Goal: Information Seeking & Learning: Learn about a topic

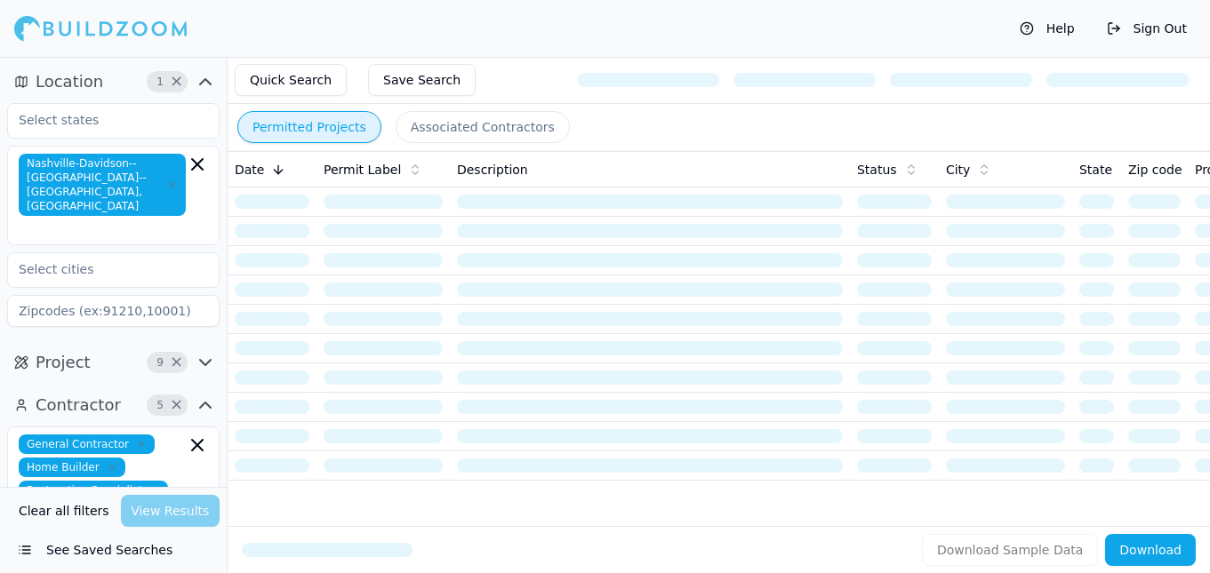
scroll to position [9, 0]
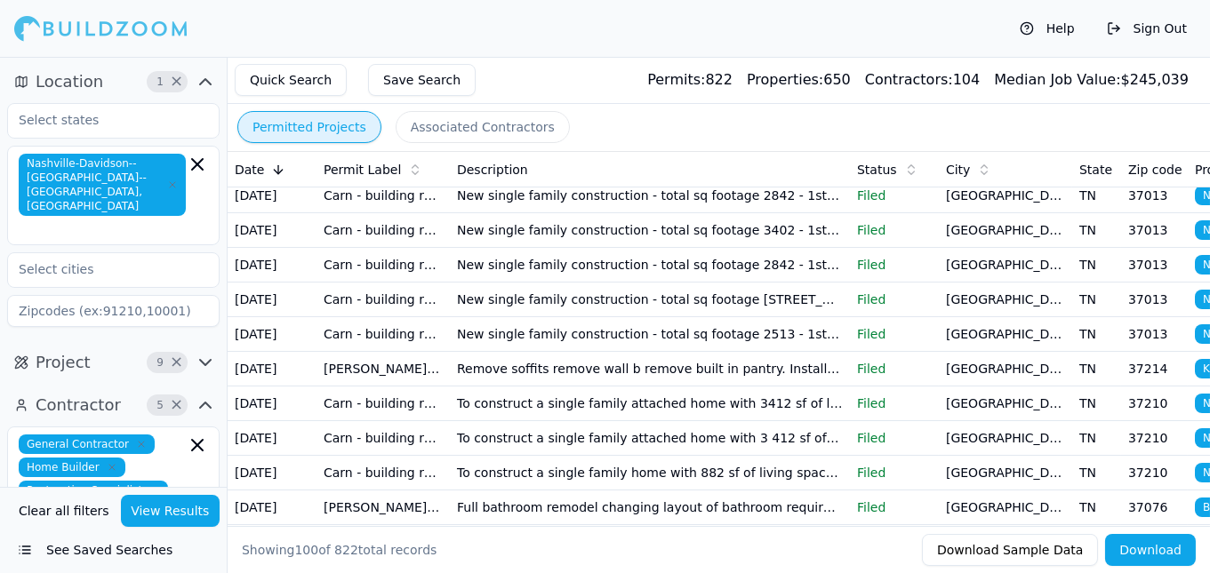
click at [321, 133] on button "Permitted Projects" at bounding box center [309, 127] width 144 height 32
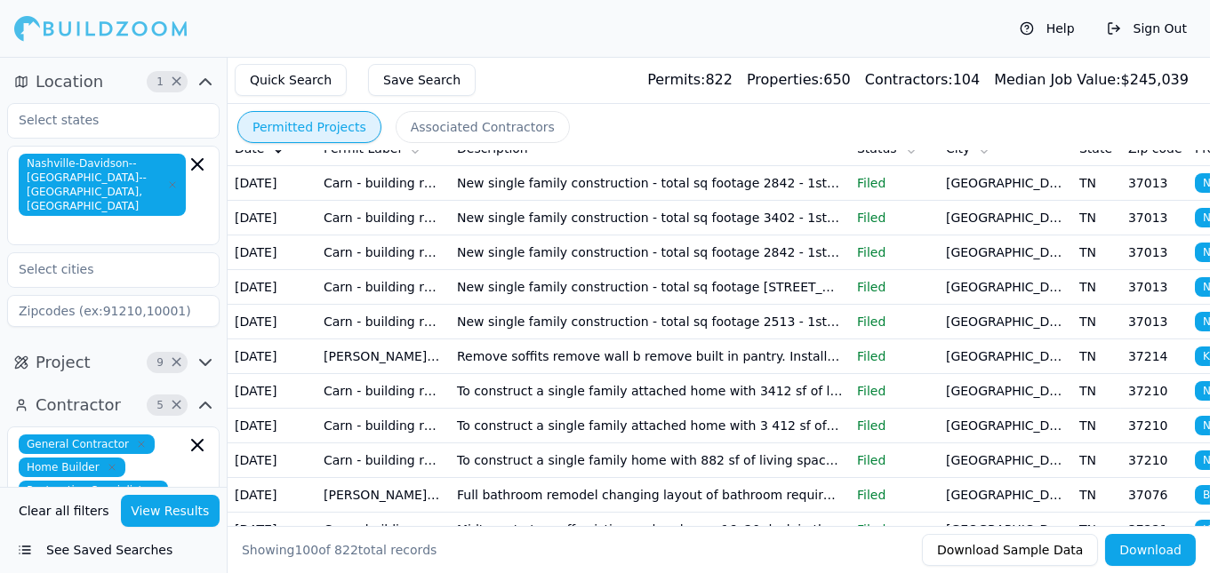
scroll to position [0, 0]
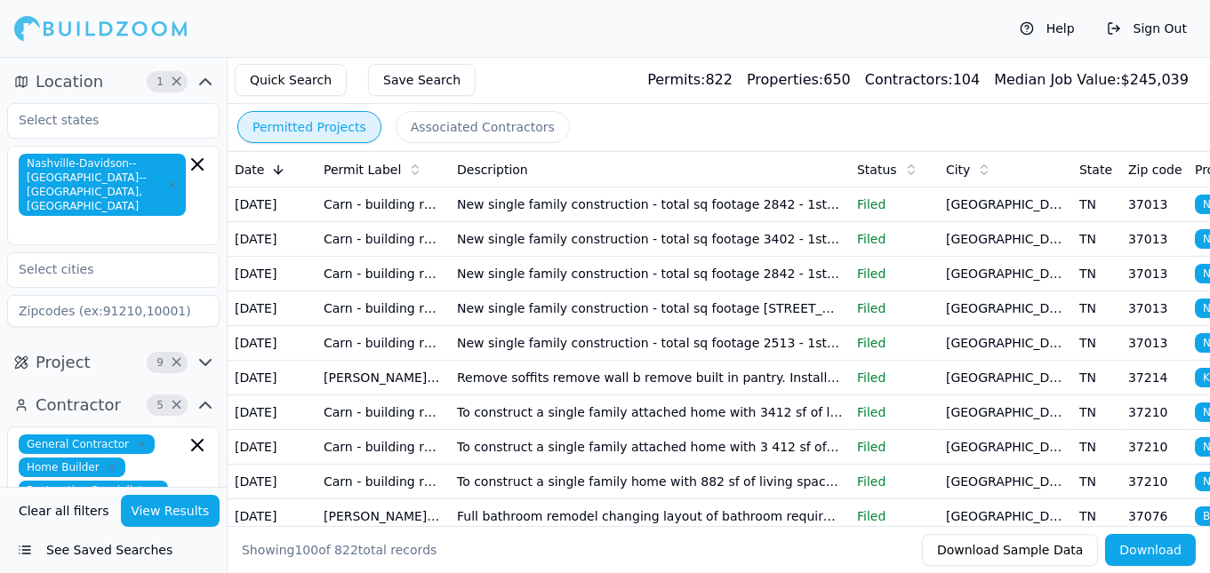
click at [470, 128] on button "Associated Contractors" at bounding box center [483, 127] width 174 height 32
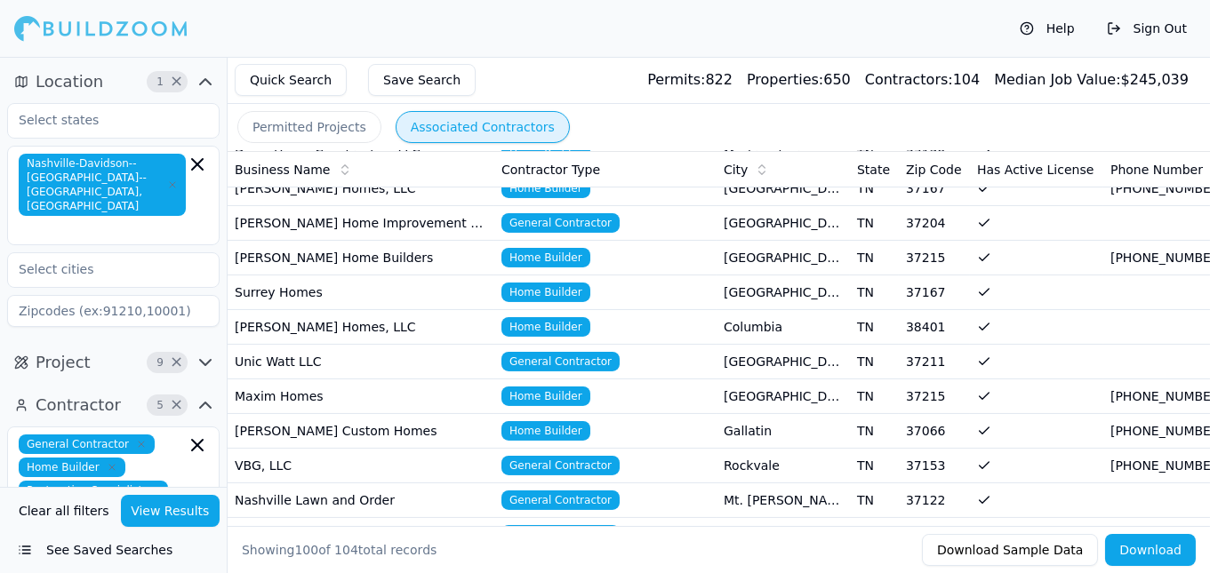
scroll to position [1134, 0]
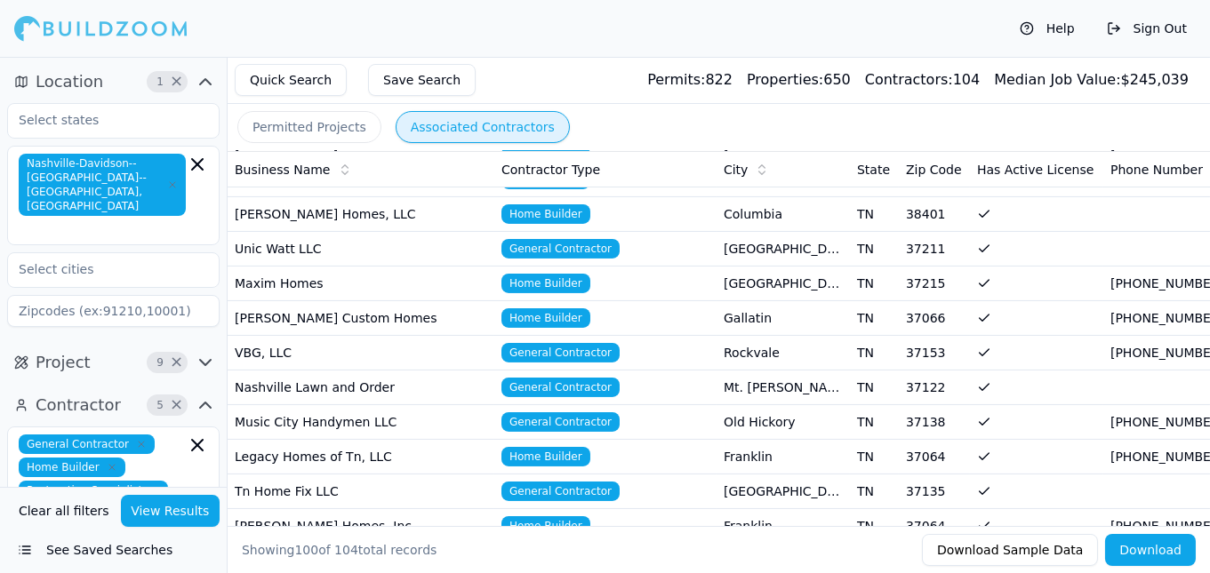
click at [1038, 267] on td at bounding box center [1036, 284] width 133 height 35
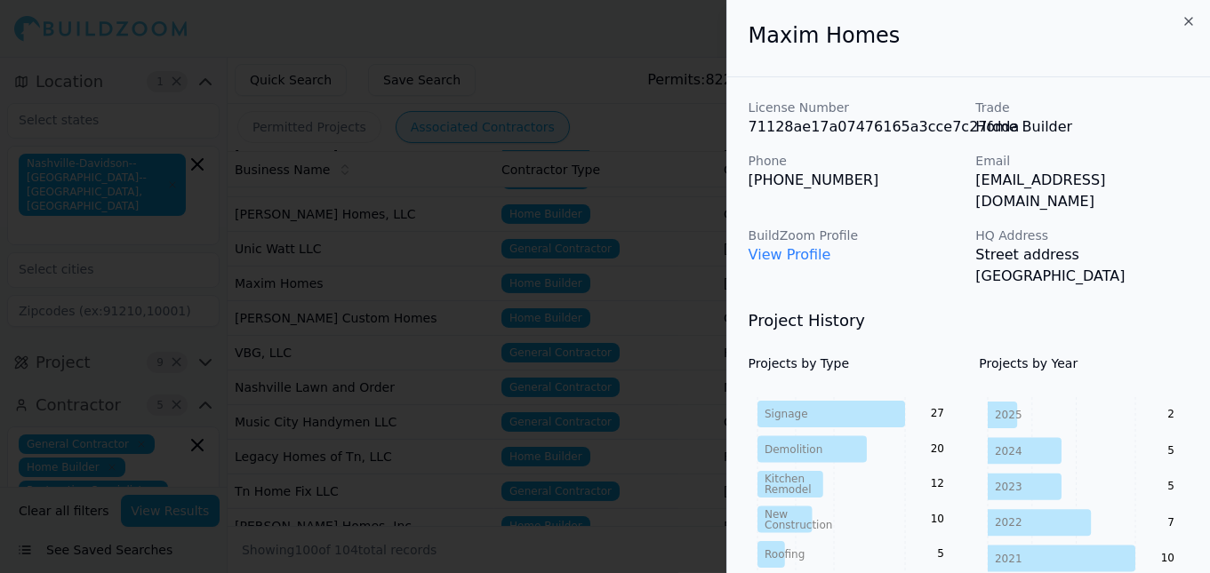
click at [788, 246] on link "View Profile" at bounding box center [789, 254] width 83 height 17
click at [94, 54] on div at bounding box center [605, 286] width 1210 height 573
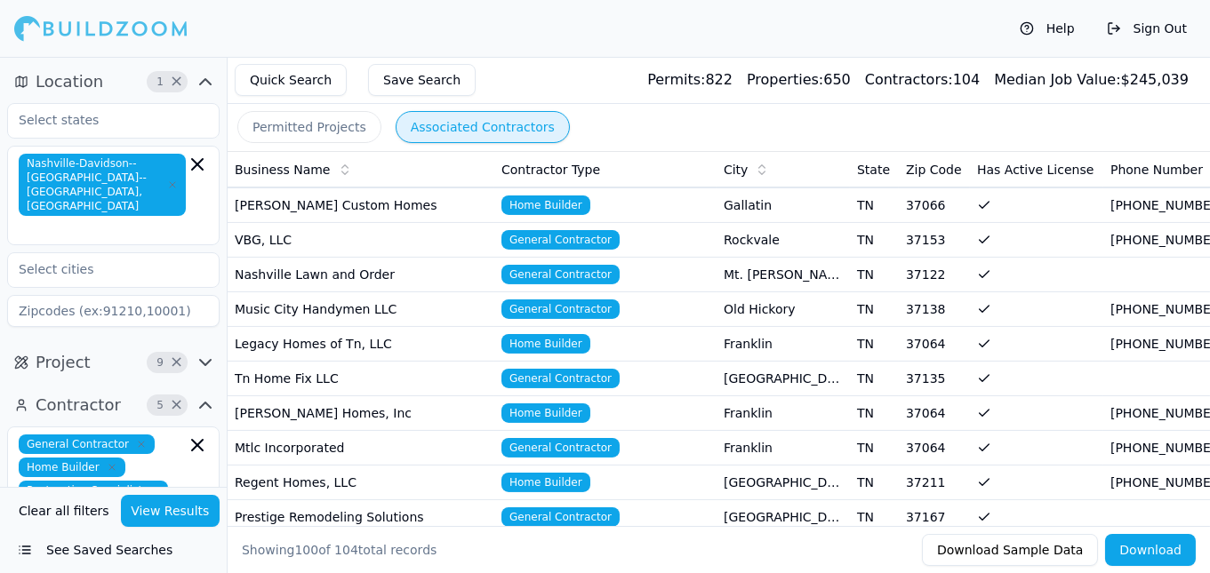
scroll to position [1361, 0]
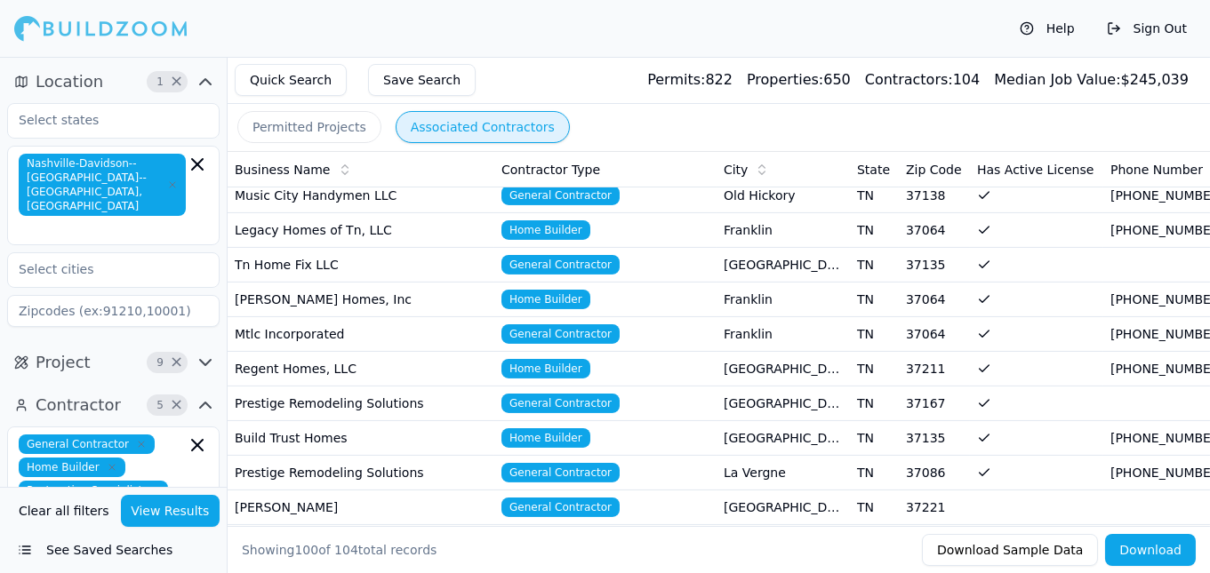
click at [348, 213] on td "Legacy Homes of Tn, LLC" at bounding box center [361, 230] width 267 height 35
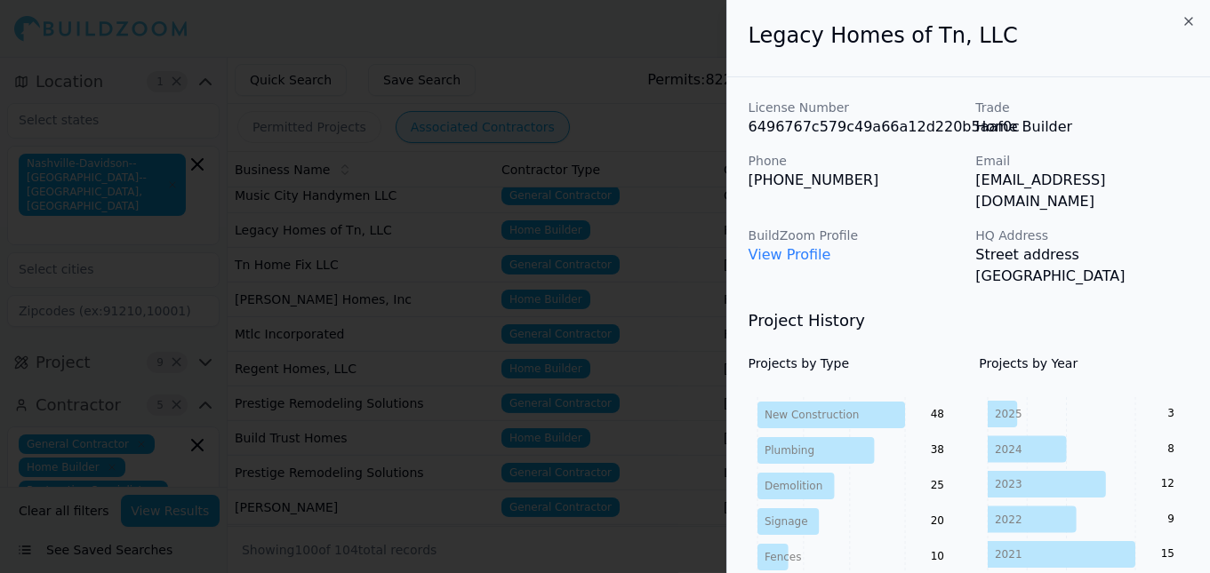
click at [348, 204] on div at bounding box center [605, 286] width 1210 height 573
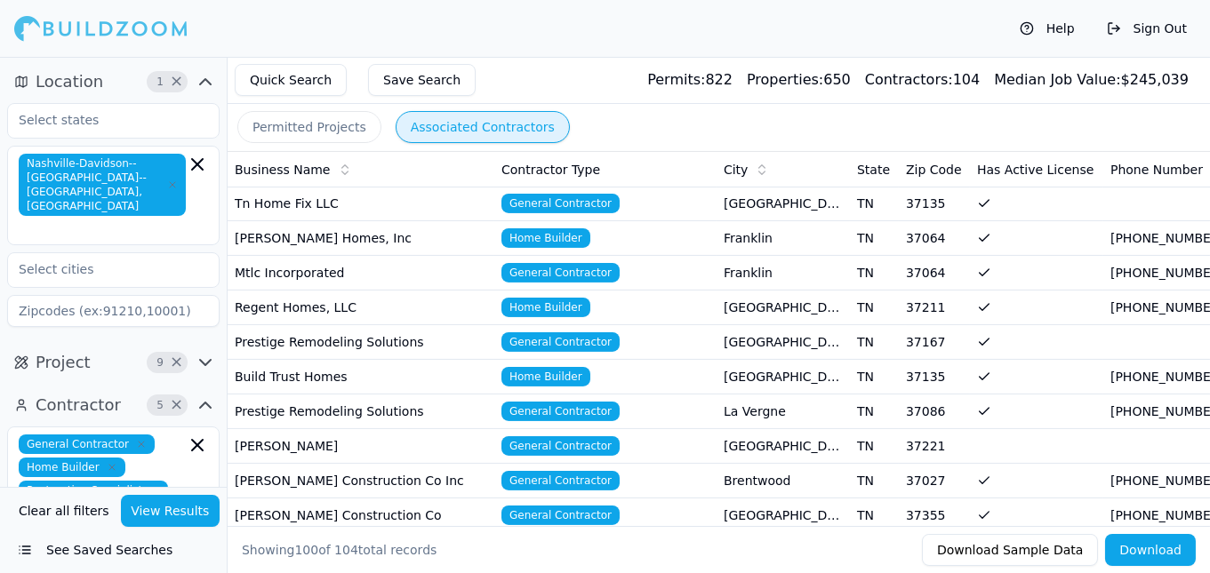
scroll to position [1474, 0]
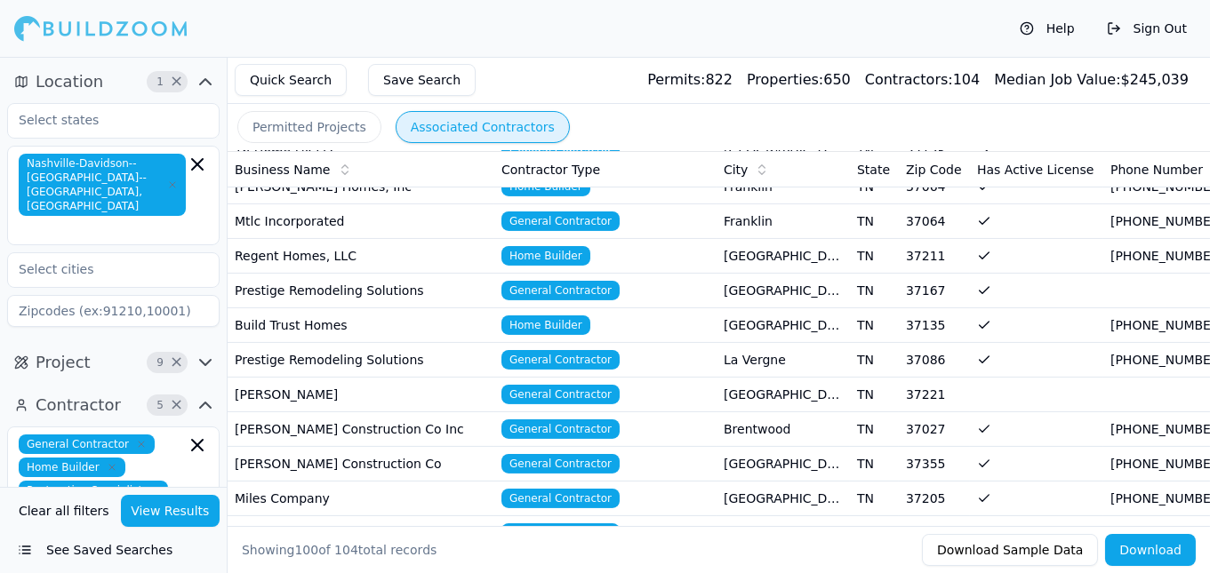
click at [351, 239] on td "Regent Homes, LLC" at bounding box center [361, 256] width 267 height 35
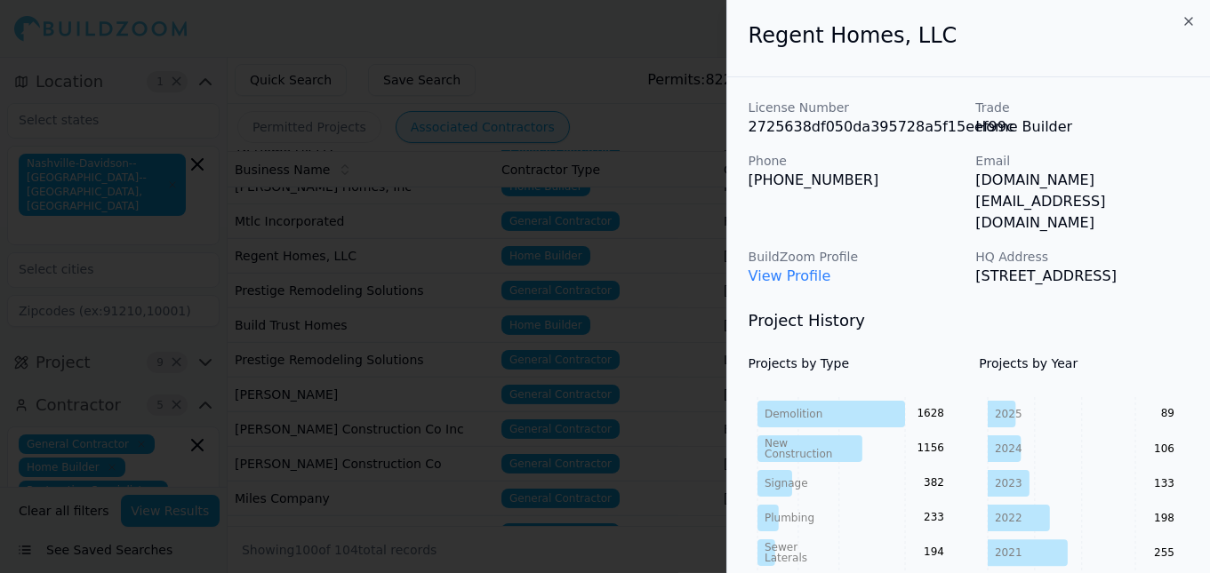
click at [351, 224] on div at bounding box center [605, 286] width 1210 height 573
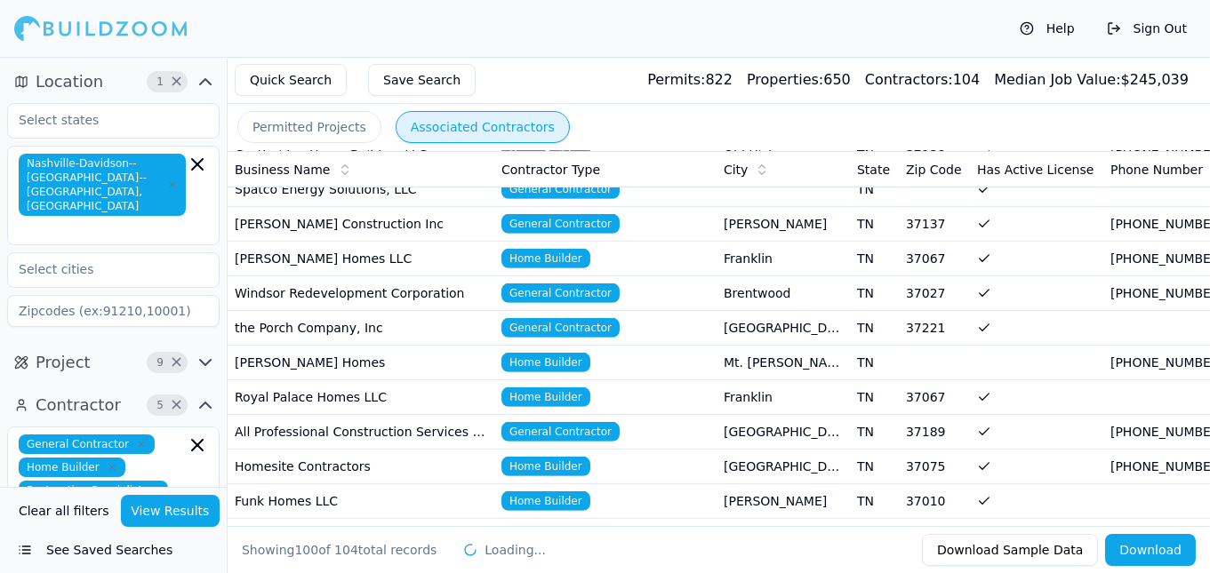
scroll to position [2381, 0]
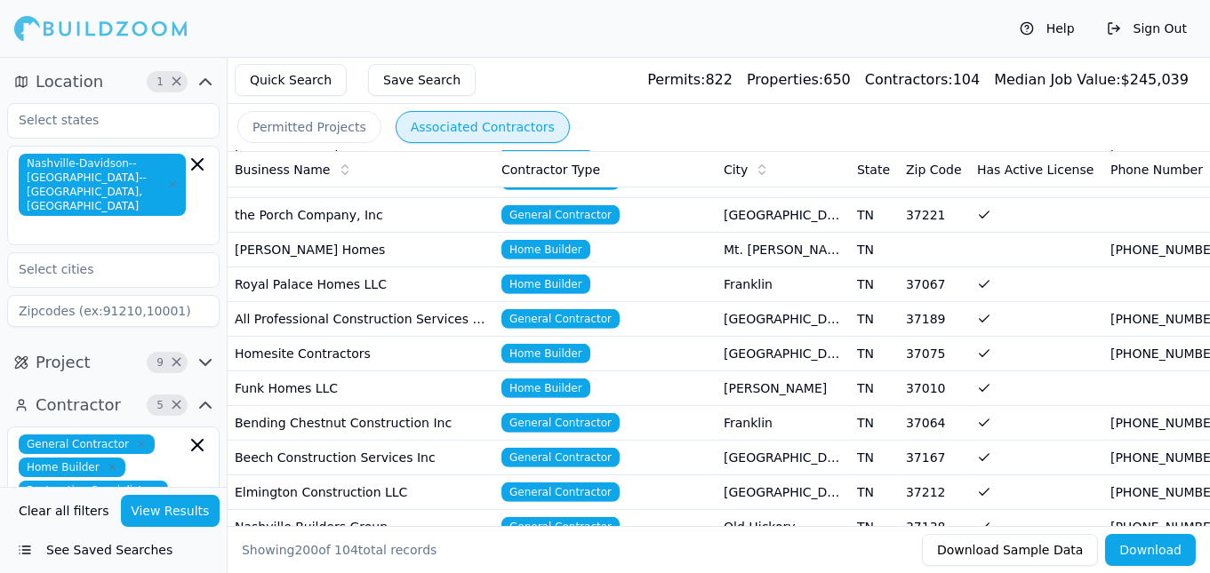
click at [492, 302] on td "All Professional Construction Services and Management LLC" at bounding box center [361, 319] width 267 height 35
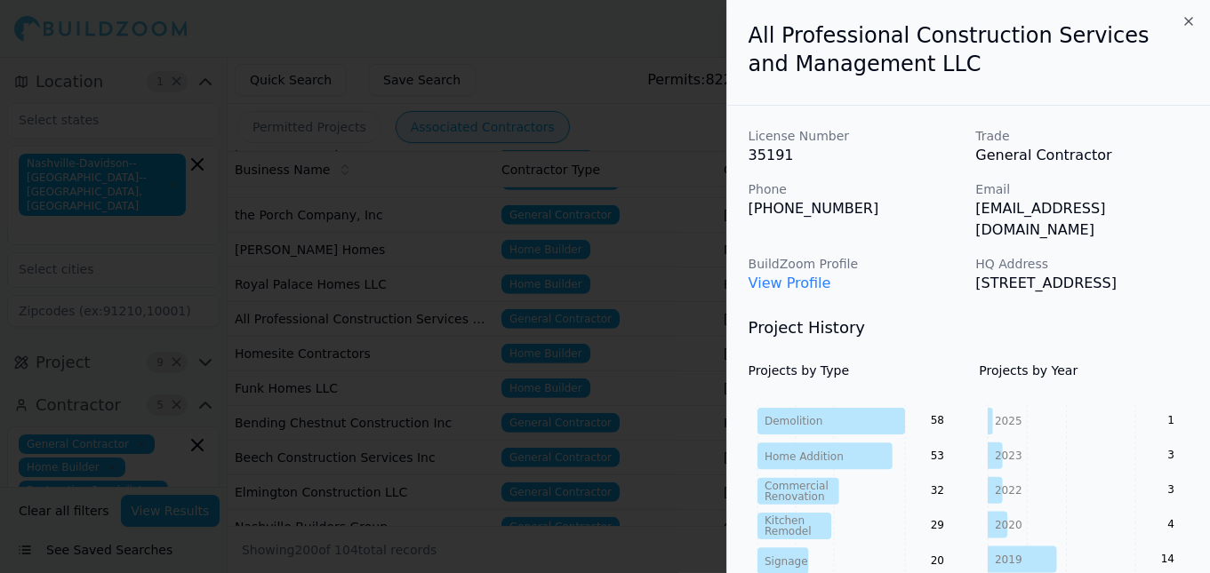
click at [492, 262] on div at bounding box center [605, 286] width 1210 height 573
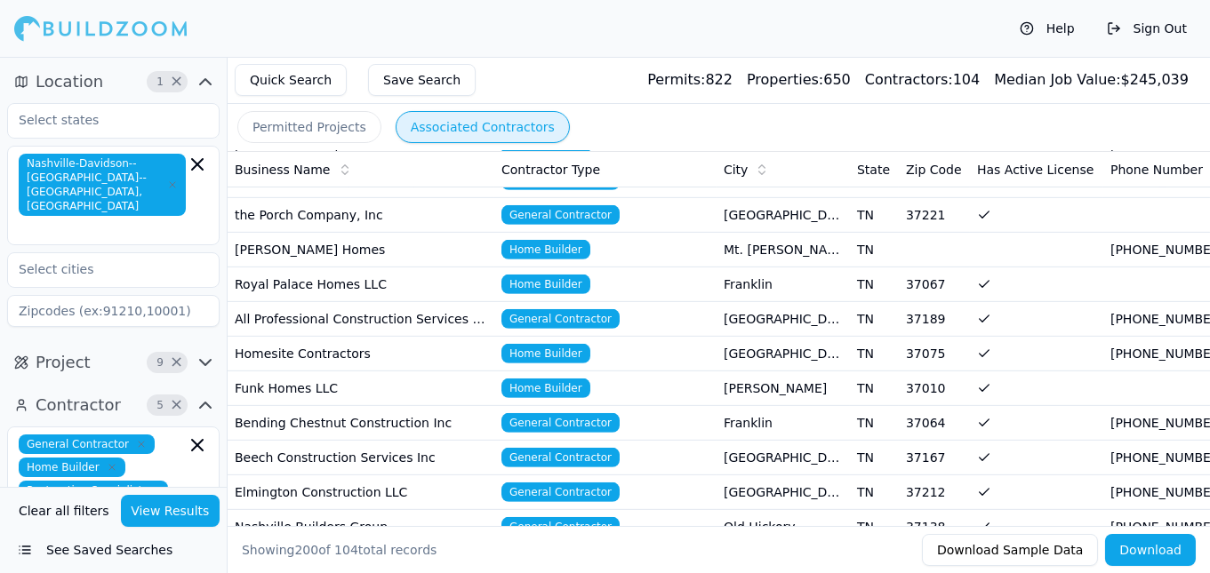
scroll to position [2495, 0]
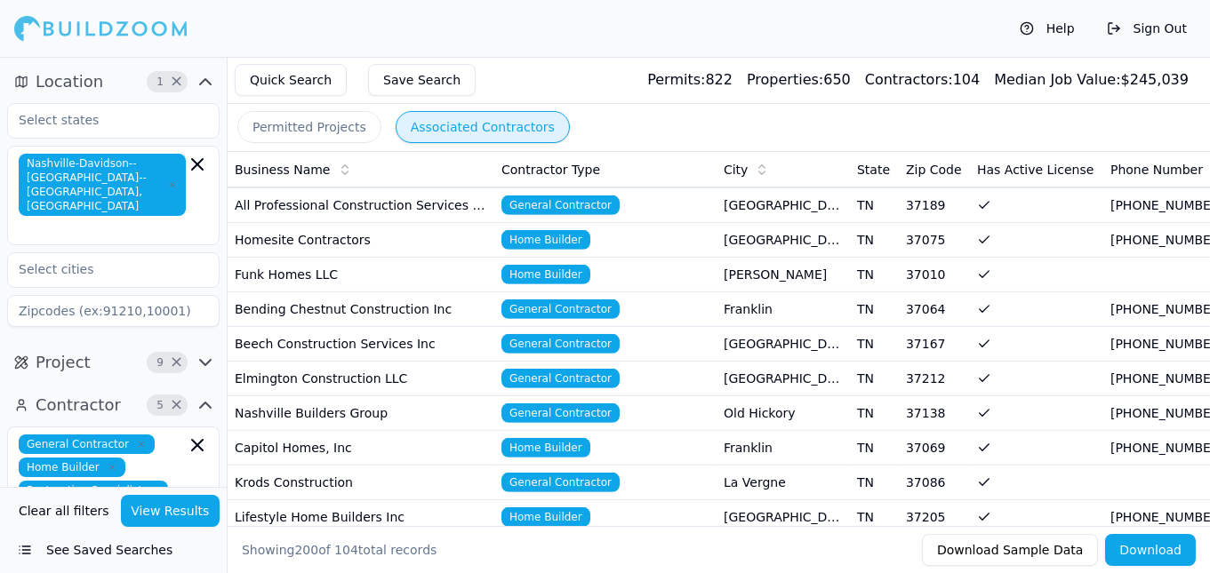
click at [380, 292] on td "Bending Chestnut Construction Inc" at bounding box center [361, 309] width 267 height 35
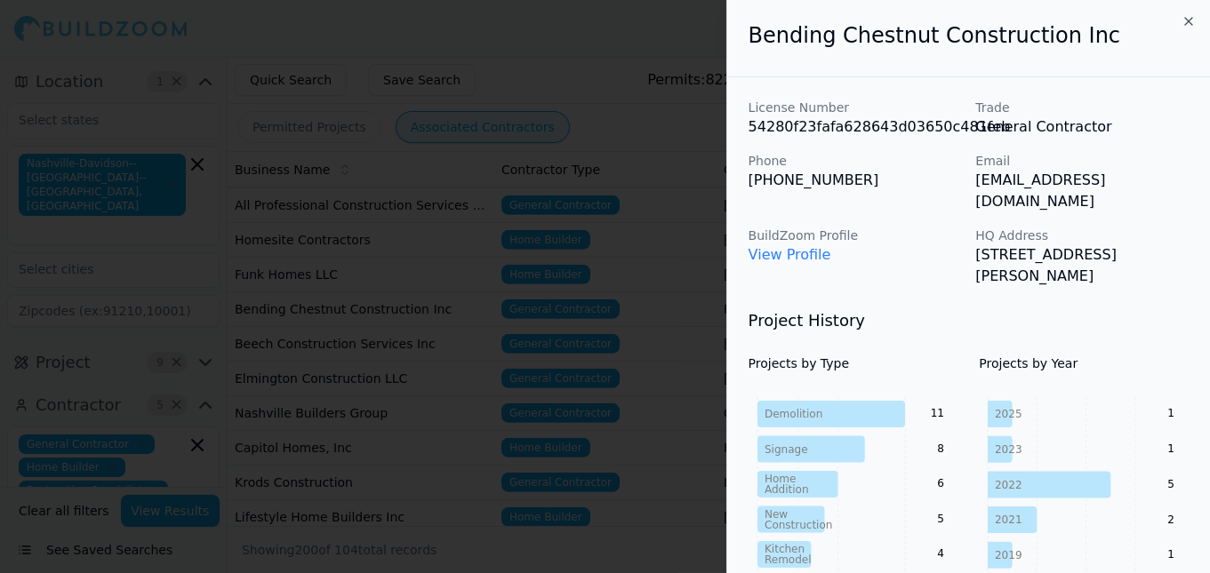
click at [380, 259] on div at bounding box center [605, 286] width 1210 height 573
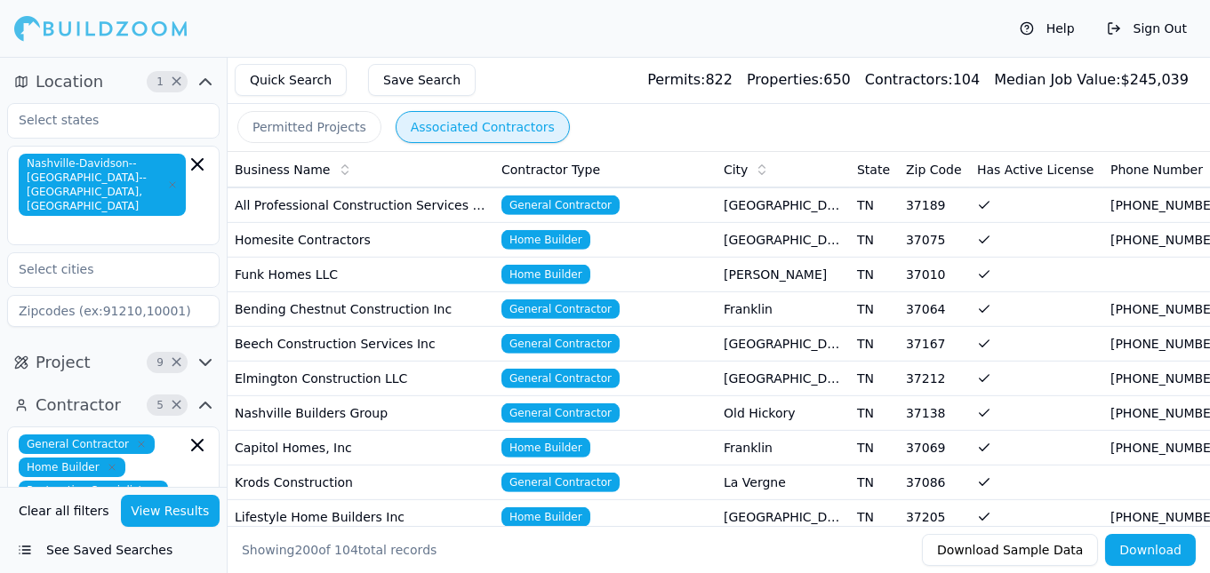
click at [379, 362] on td "Elmington Construction LLC" at bounding box center [361, 379] width 267 height 35
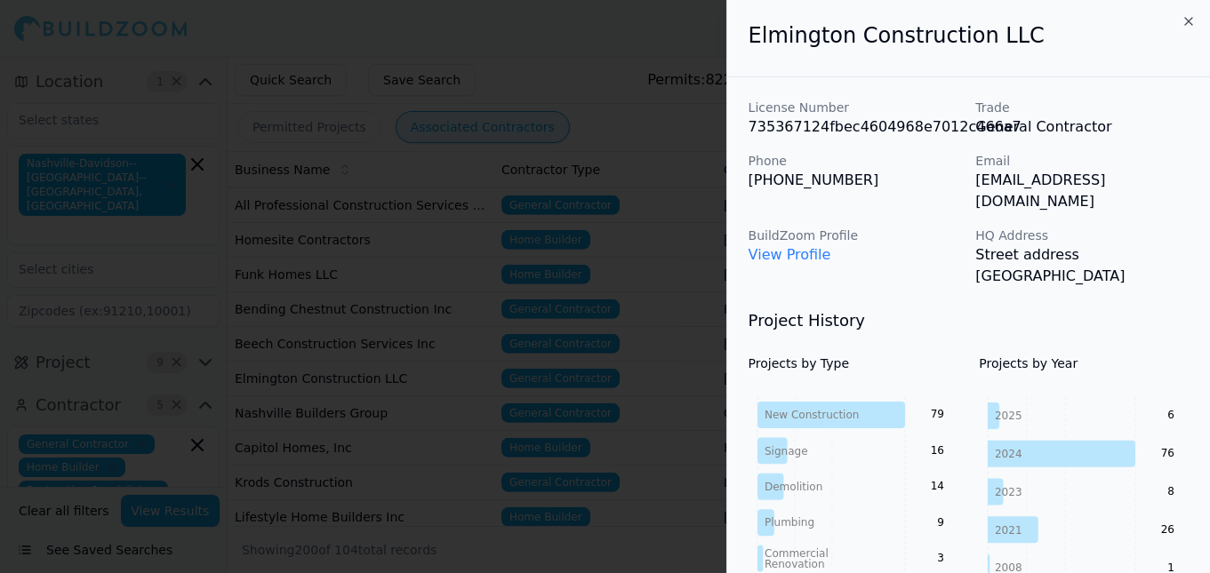
click at [380, 324] on div at bounding box center [605, 286] width 1210 height 573
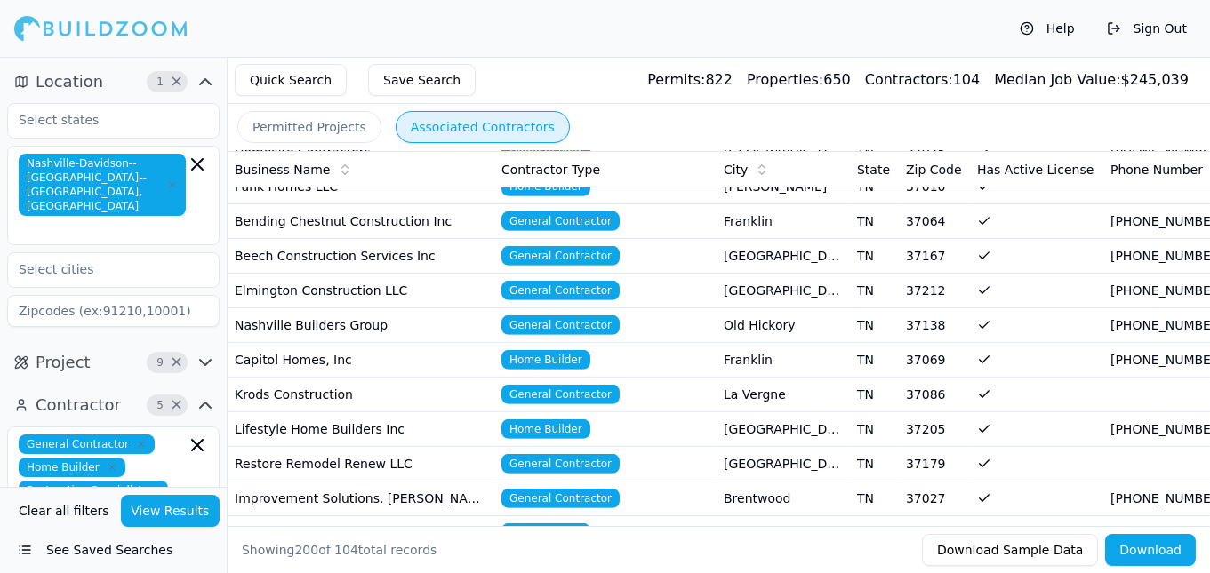
scroll to position [2608, 0]
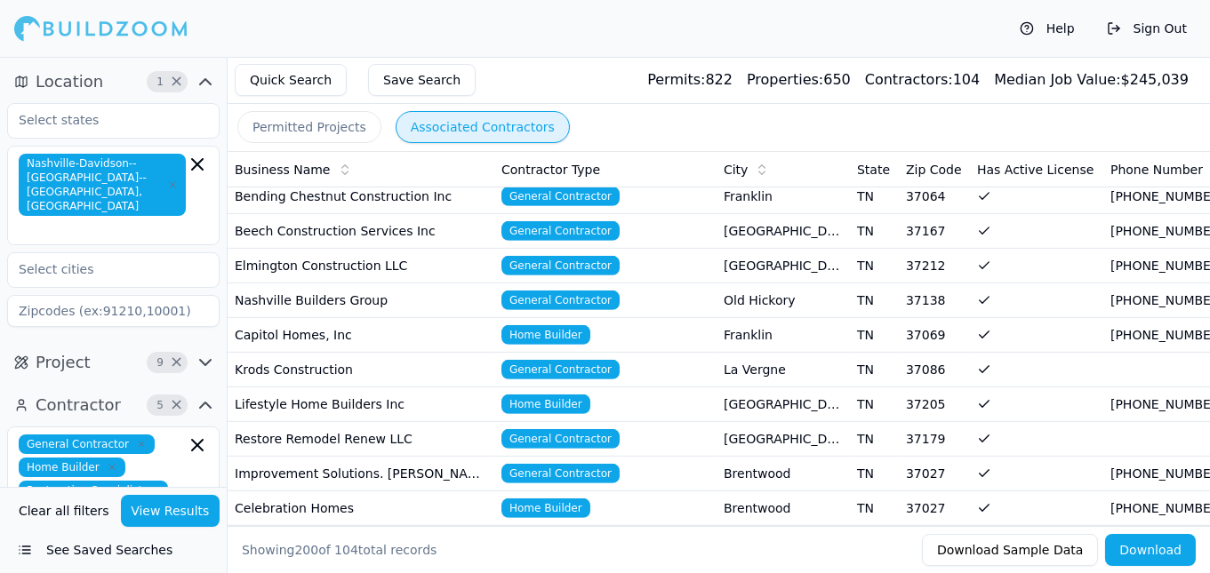
click at [313, 318] on td "Capitol Homes, Inc" at bounding box center [361, 335] width 267 height 35
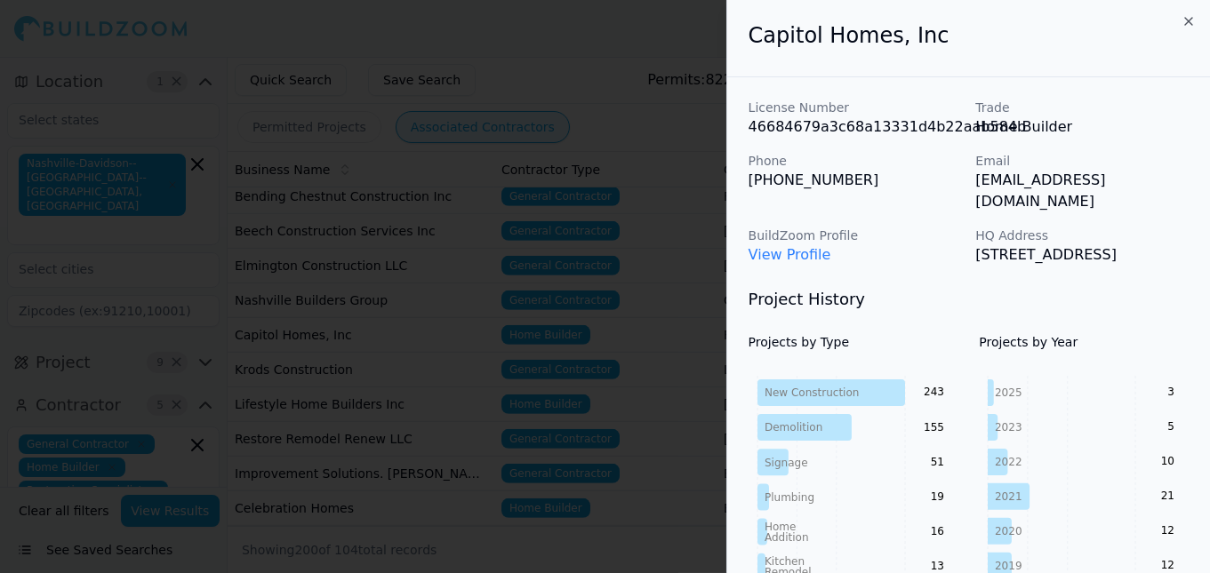
click at [322, 278] on div at bounding box center [605, 286] width 1210 height 573
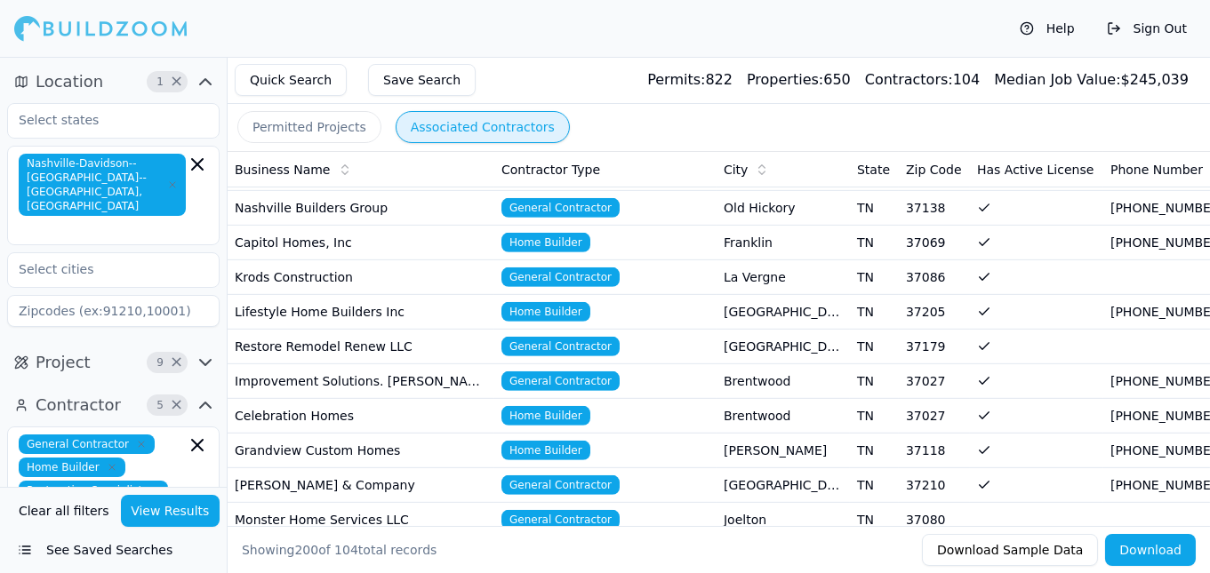
scroll to position [2722, 0]
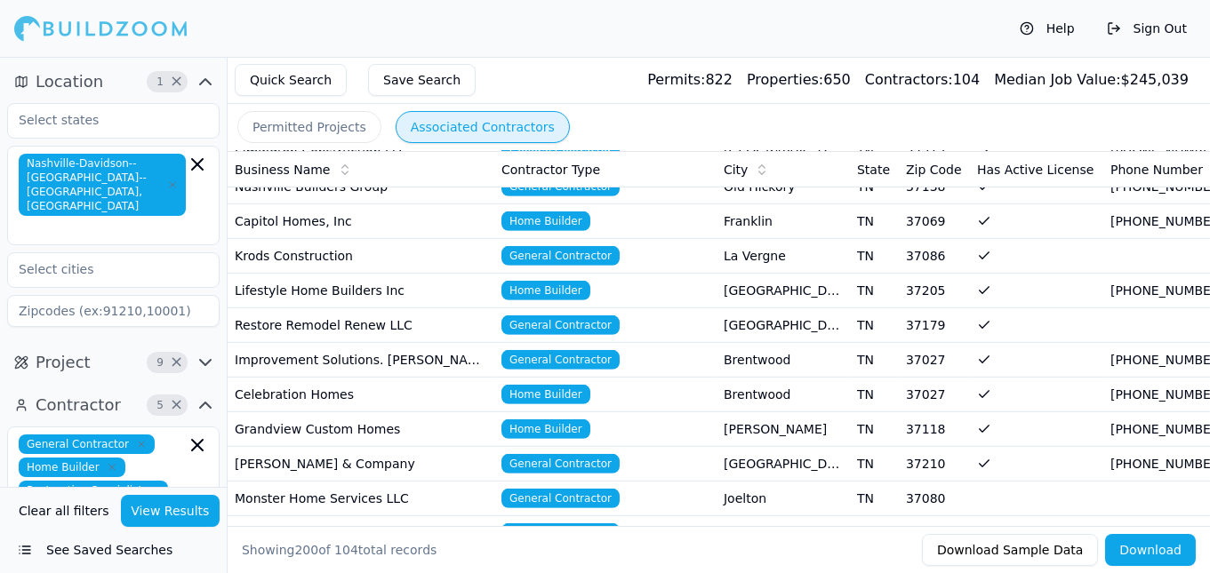
click at [339, 378] on td "Celebration Homes" at bounding box center [361, 395] width 267 height 35
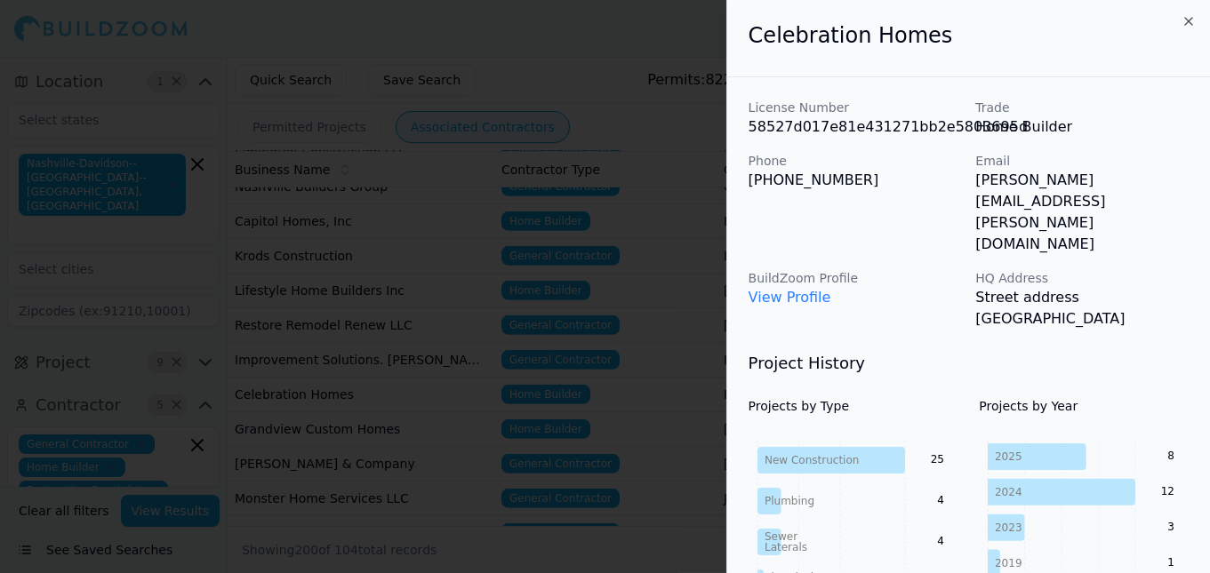
click at [388, 287] on div at bounding box center [605, 286] width 1210 height 573
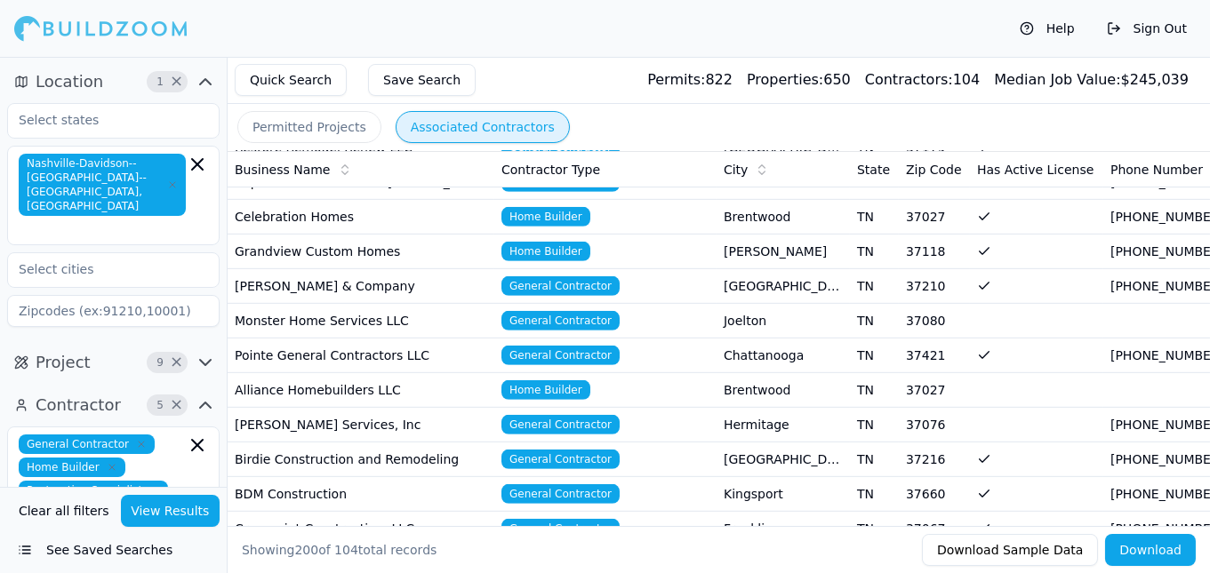
scroll to position [2948, 0]
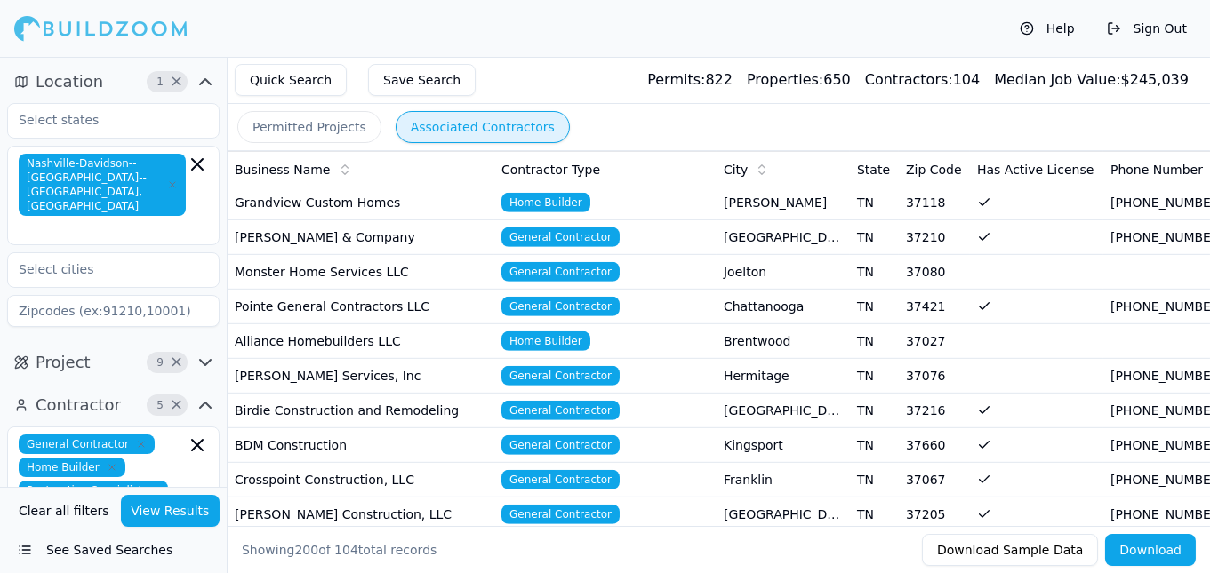
click at [374, 290] on td "Pointe General Contractors LLC" at bounding box center [361, 307] width 267 height 35
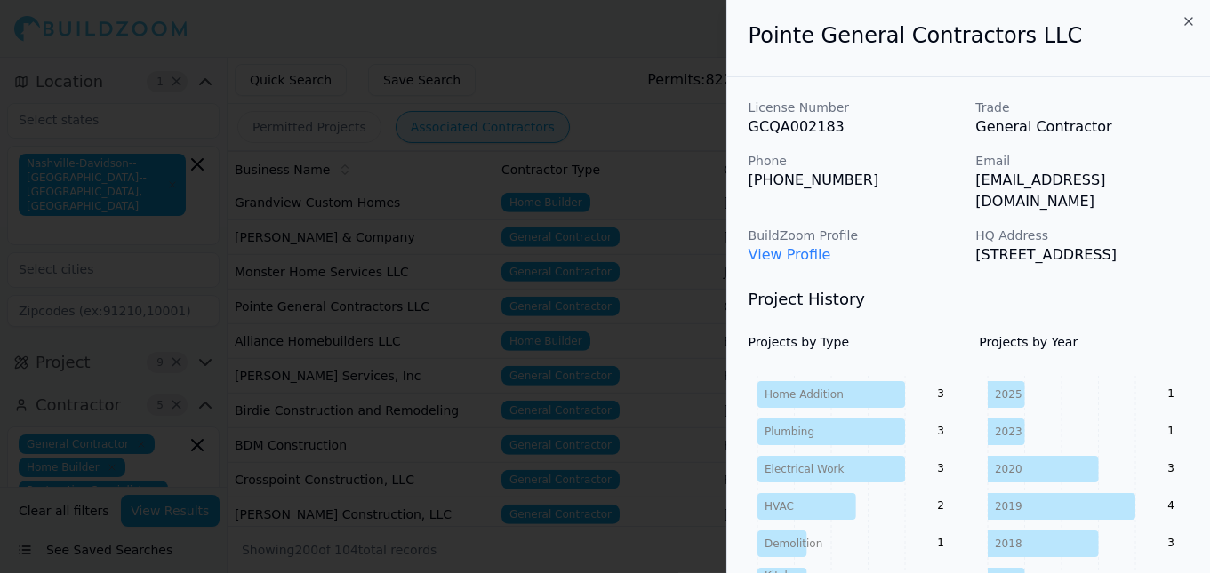
click at [449, 283] on div at bounding box center [605, 286] width 1210 height 573
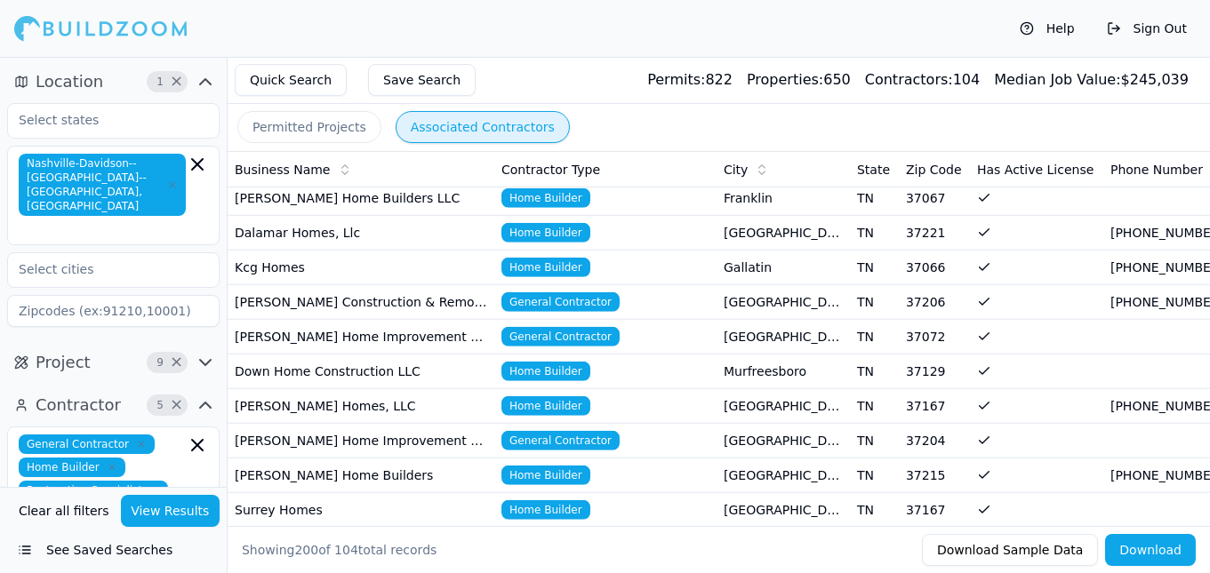
scroll to position [4309, 0]
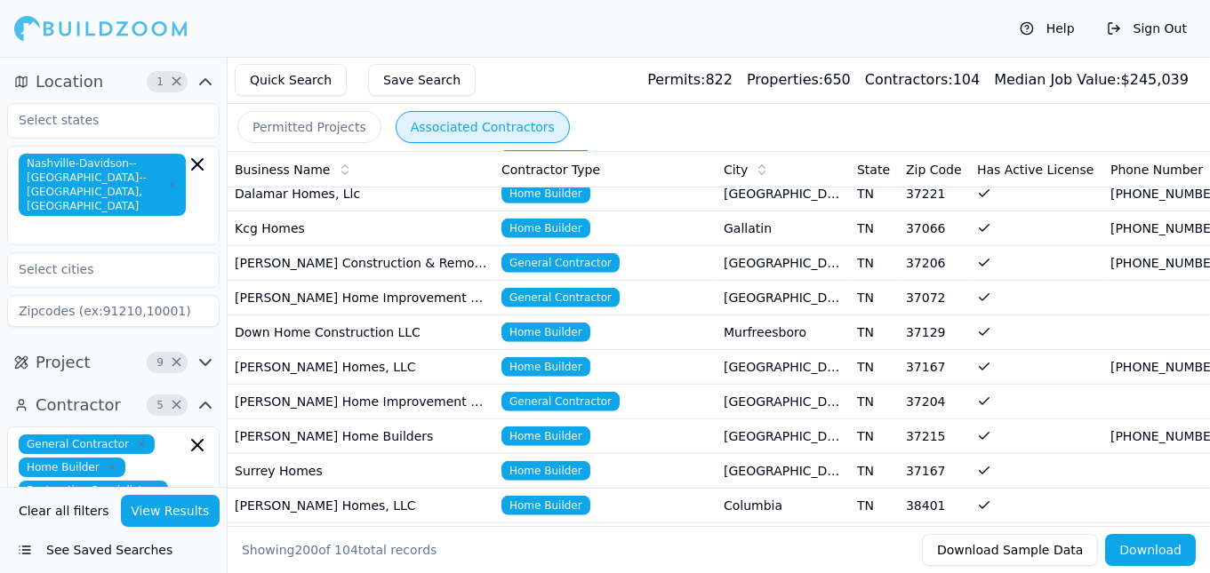
click at [320, 350] on td "[PERSON_NAME] Homes, LLC" at bounding box center [361, 367] width 267 height 35
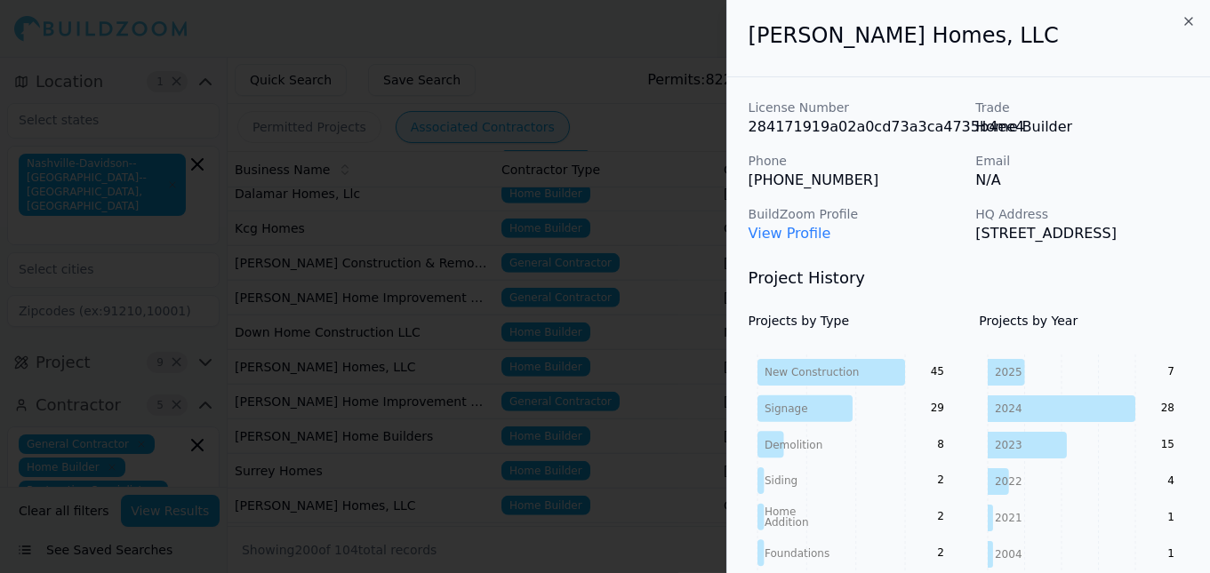
click at [320, 268] on div at bounding box center [605, 286] width 1210 height 573
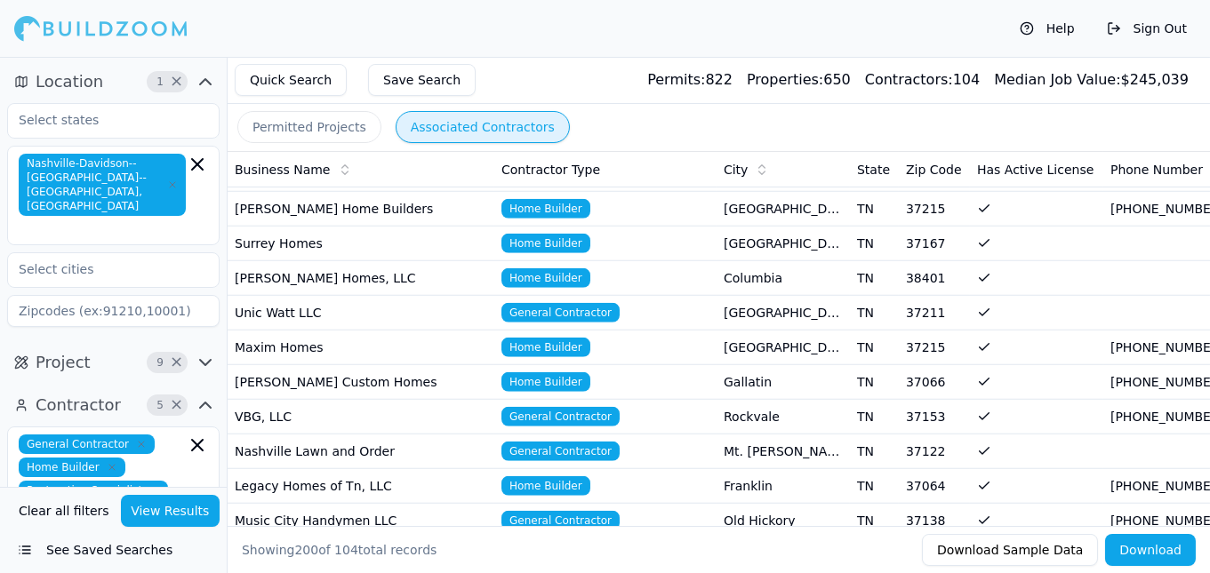
scroll to position [4650, 0]
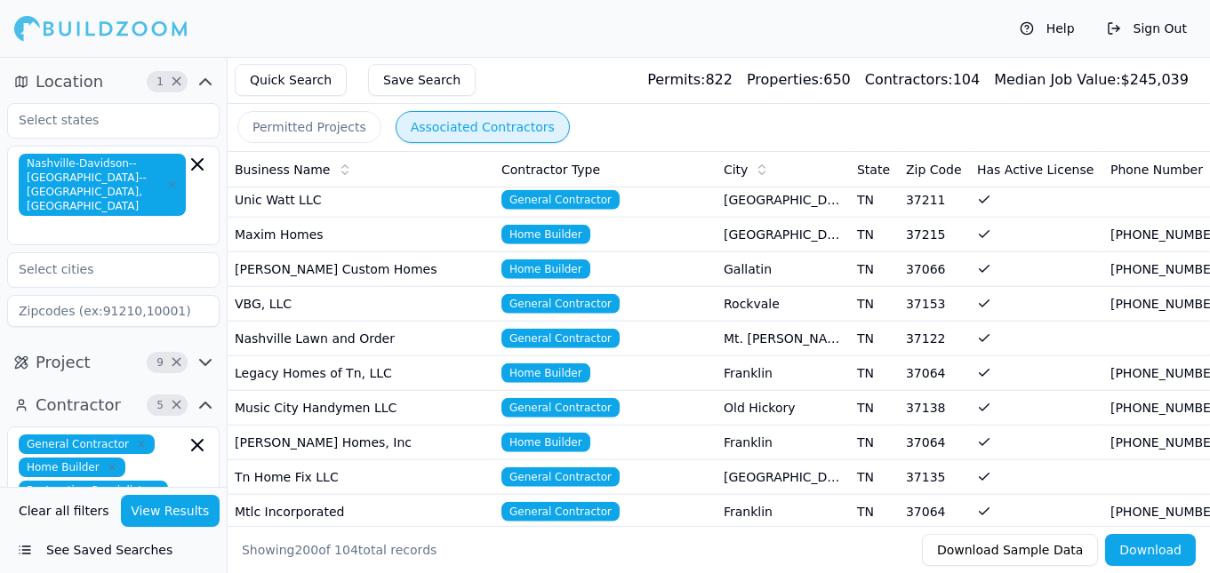
click at [335, 426] on td "[PERSON_NAME] Homes, Inc" at bounding box center [361, 443] width 267 height 35
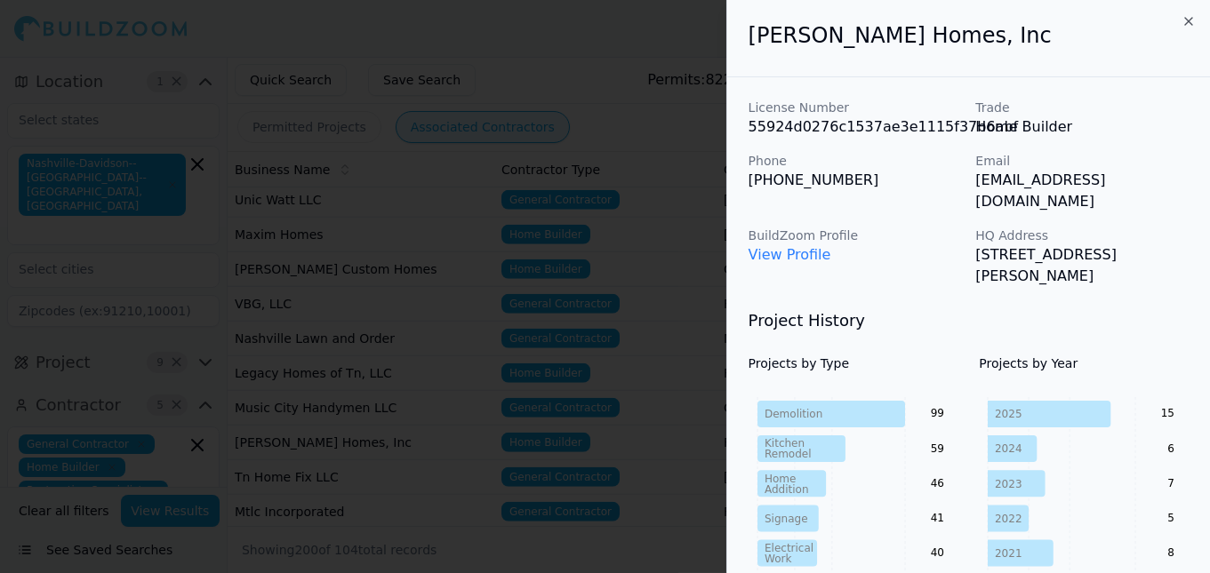
click at [398, 284] on div at bounding box center [605, 286] width 1210 height 573
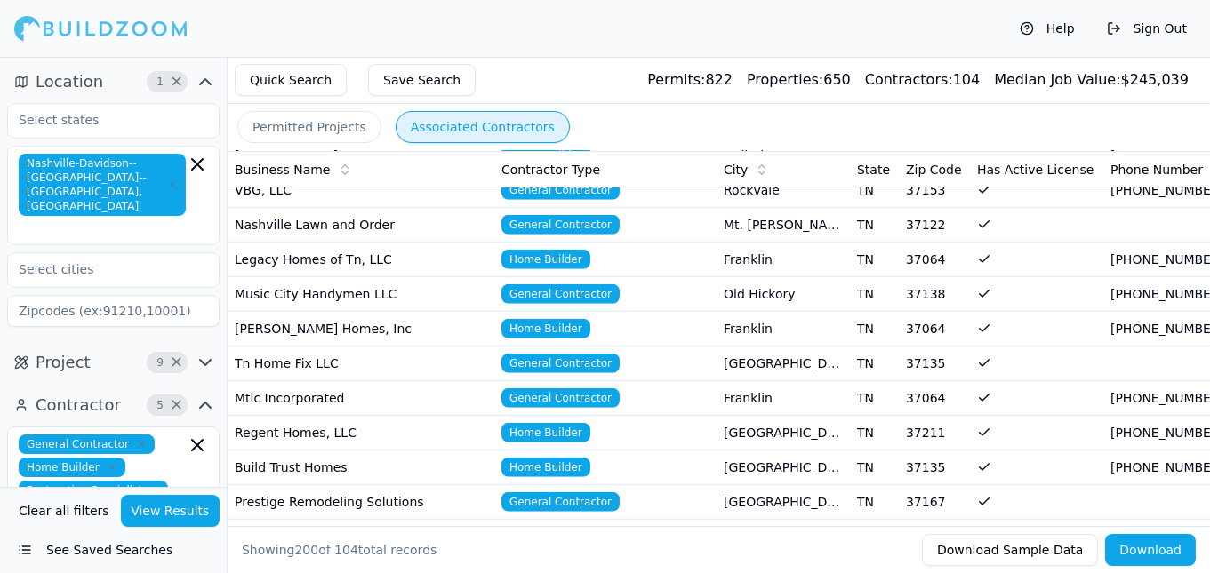
scroll to position [4877, 0]
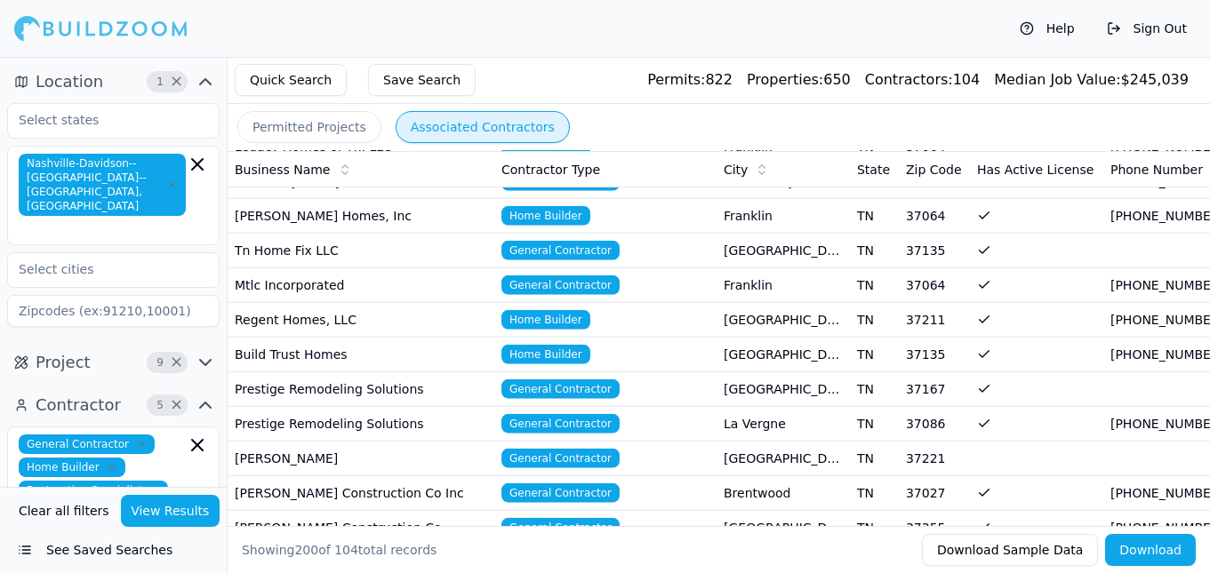
click at [385, 338] on td "Build Trust Homes" at bounding box center [361, 355] width 267 height 35
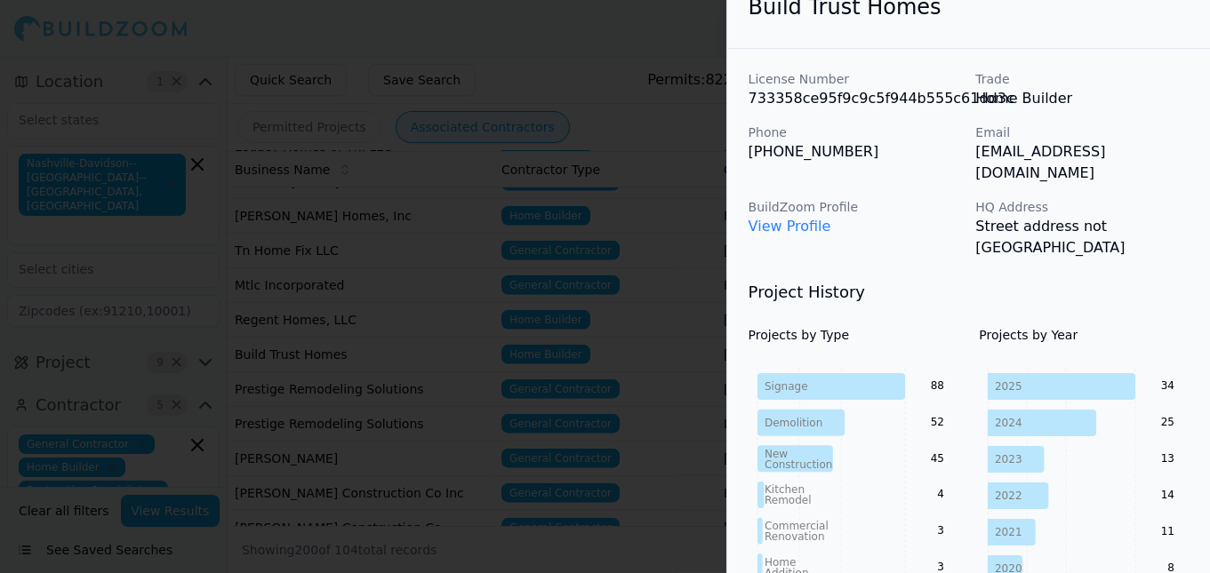
scroll to position [113, 0]
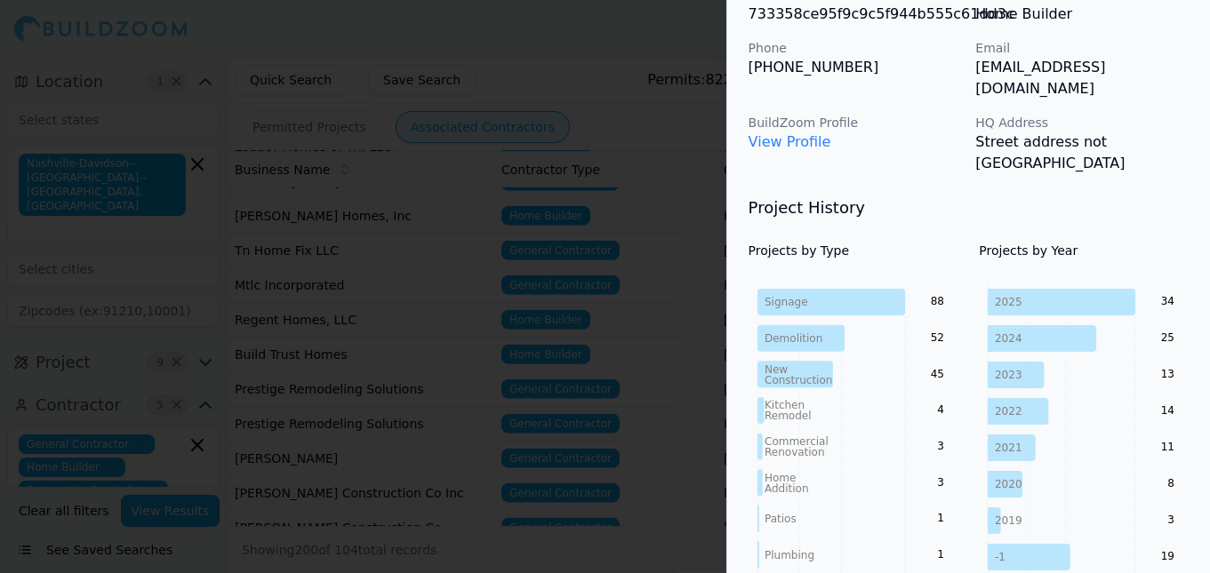
click at [548, 332] on div at bounding box center [605, 286] width 1210 height 573
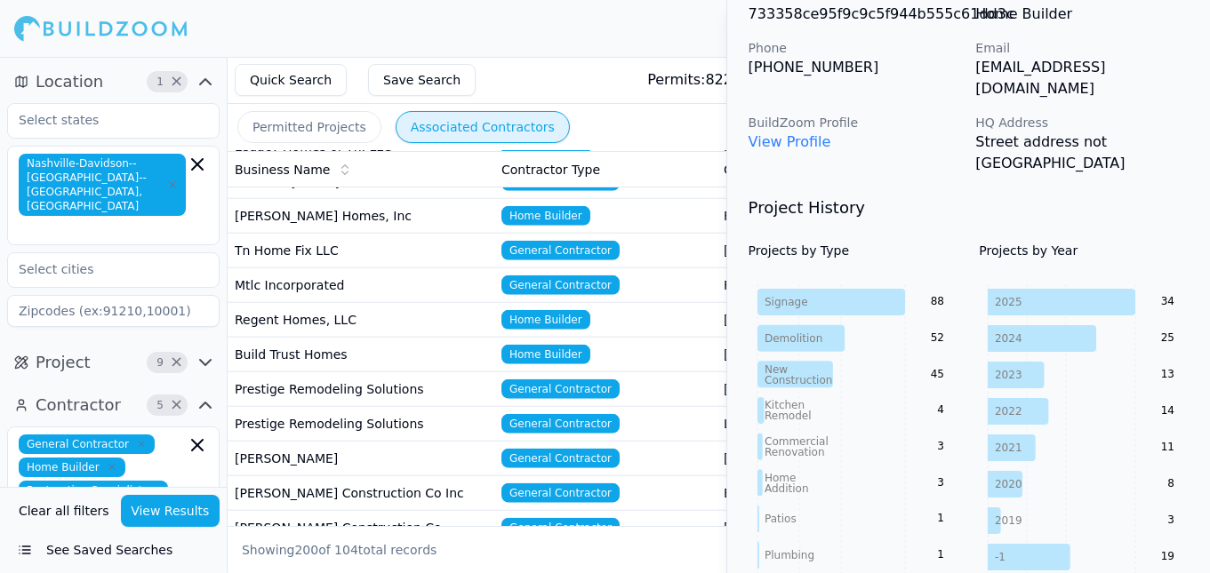
scroll to position [0, 0]
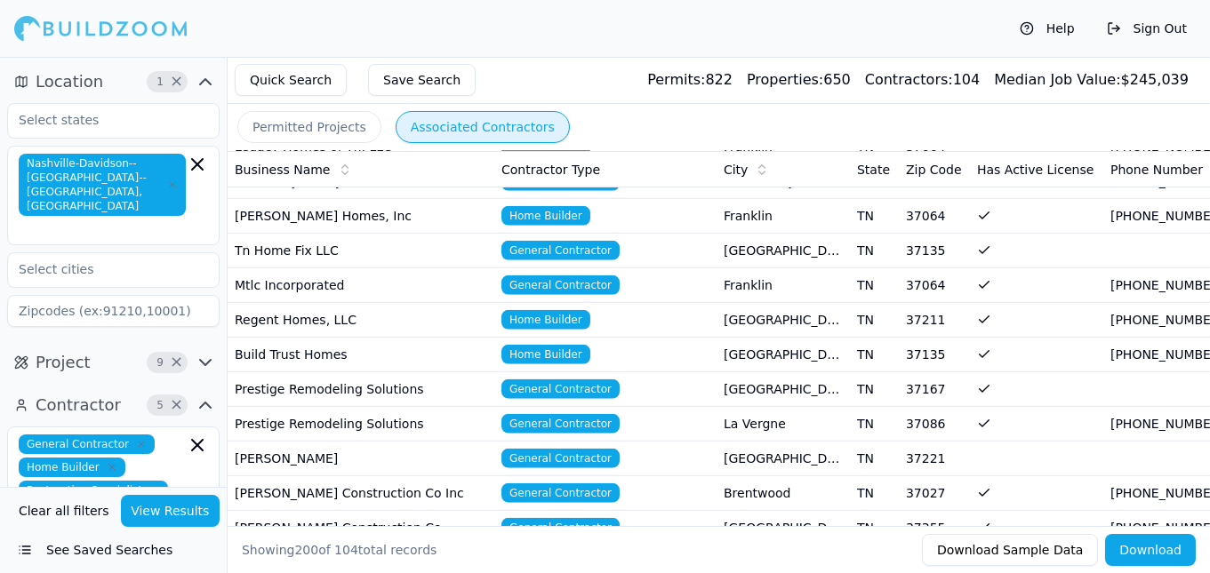
drag, startPoint x: 871, startPoint y: 53, endPoint x: 837, endPoint y: 84, distance: 45.9
